Goal: Task Accomplishment & Management: Manage account settings

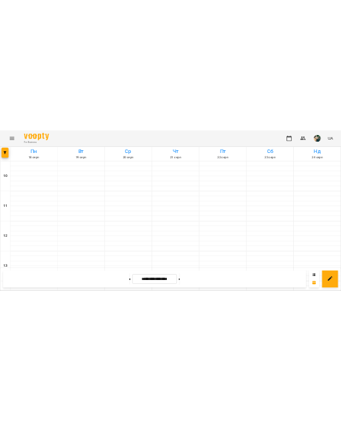
scroll to position [732, 0]
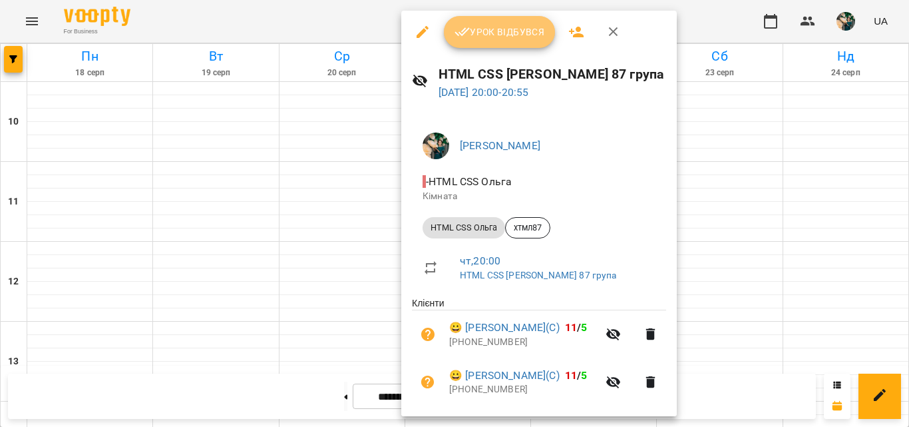
click at [481, 33] on span "Урок відбувся" at bounding box center [500, 32] width 91 height 16
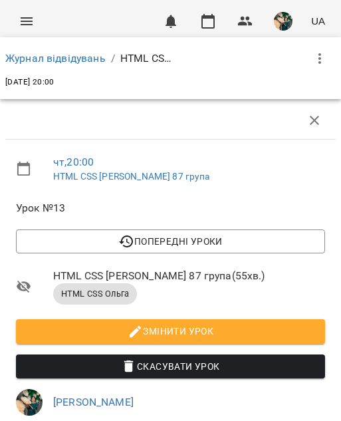
scroll to position [466, 0]
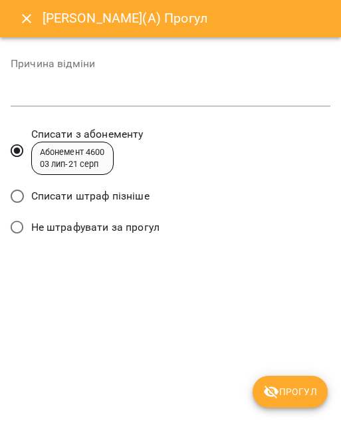
click at [51, 198] on span "Списати штраф пізніше" at bounding box center [90, 196] width 118 height 16
click at [279, 379] on button "Прогул" at bounding box center [290, 392] width 75 height 32
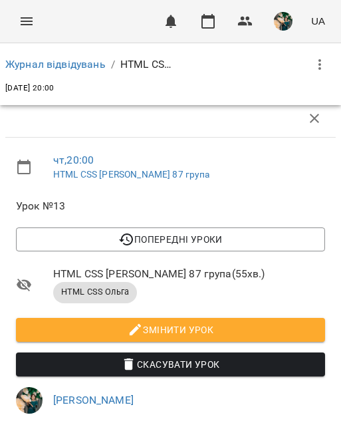
scroll to position [437, 0]
click at [59, 65] on link "Журнал відвідувань" at bounding box center [55, 64] width 100 height 13
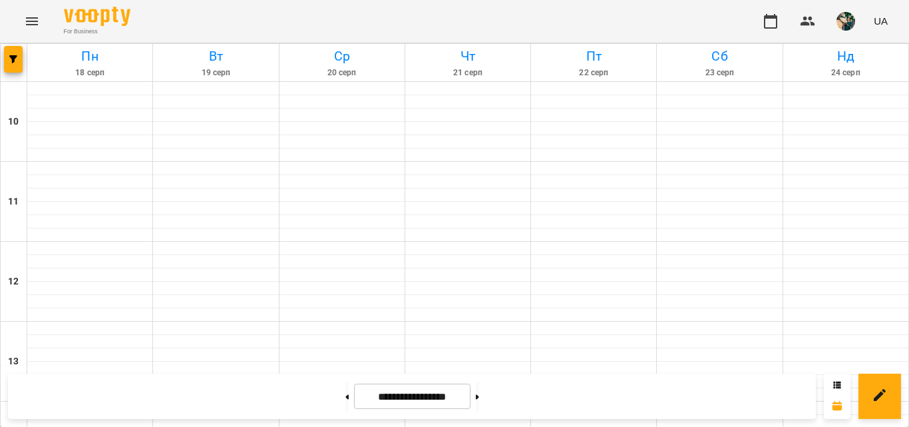
scroll to position [743, 0]
